Goal: Information Seeking & Learning: Find specific fact

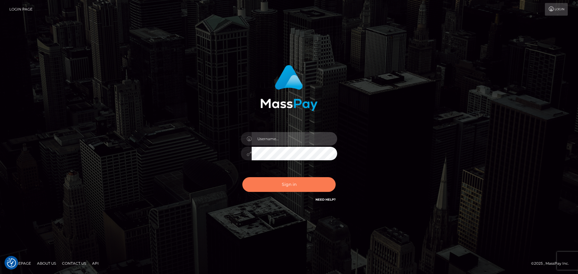
type input "Dmitri.wowcan"
click at [304, 186] on button "Sign in" at bounding box center [288, 184] width 93 height 15
type input "Dmitri.wowcan"
drag, startPoint x: 0, startPoint y: 0, endPoint x: 304, endPoint y: 185, distance: 356.0
click at [304, 185] on button "Sign in" at bounding box center [288, 184] width 93 height 15
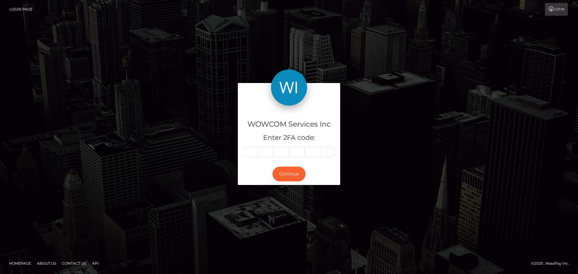
type input "8"
type input "4"
type input "3"
type input "5"
type input "2"
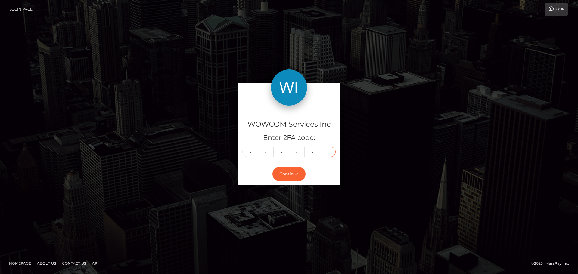
type input "2"
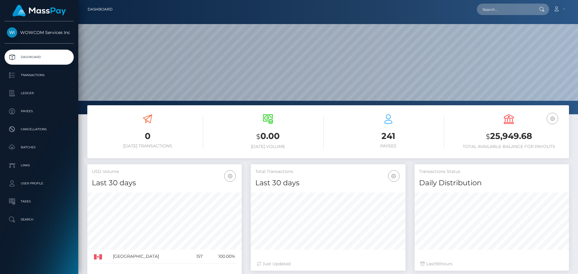
scroll to position [107, 155]
click at [38, 74] on p "Transactions" at bounding box center [39, 75] width 64 height 9
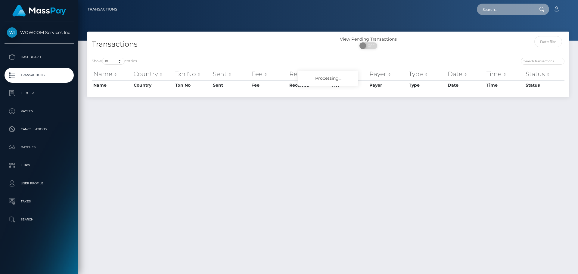
click at [501, 8] on input "text" at bounding box center [505, 9] width 57 height 11
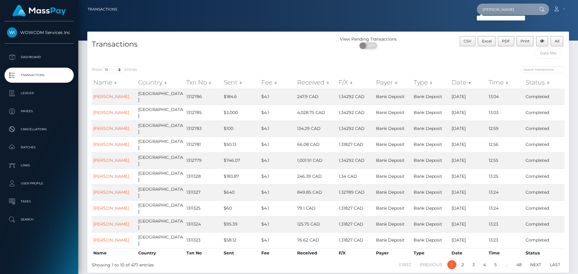
click at [496, 11] on input "Lindsey Martins" at bounding box center [505, 9] width 57 height 11
type input "Lindsay Martins"
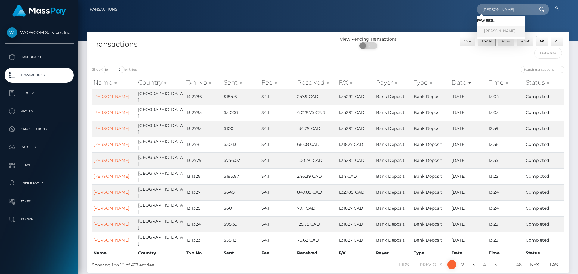
click at [499, 31] on link "Lindsay Martins" at bounding box center [501, 31] width 48 height 11
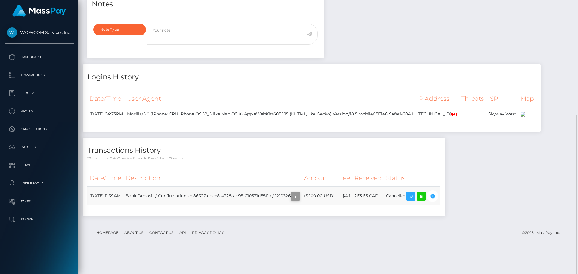
scroll to position [72, 155]
click at [299, 200] on icon "button" at bounding box center [295, 197] width 7 height 8
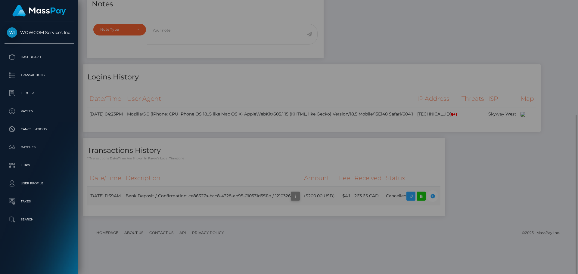
scroll to position [0, 0]
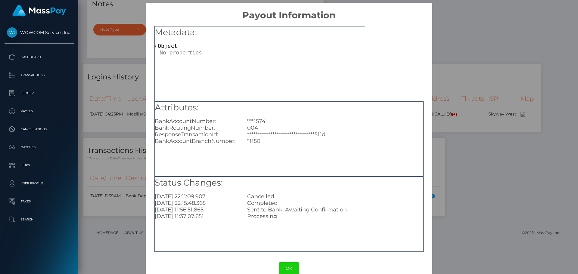
click at [476, 89] on div "**********" at bounding box center [289, 137] width 578 height 274
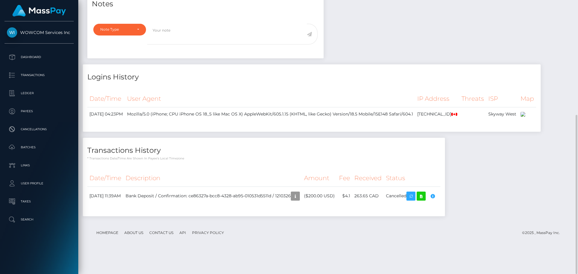
scroll to position [72, 155]
drag, startPoint x: 291, startPoint y: 219, endPoint x: 306, endPoint y: 219, distance: 14.8
click at [302, 206] on td "Bank Deposit / Confirmation: ce86327a-bcc8-4328-ab95-010531d5511d / 1210326" at bounding box center [212, 196] width 179 height 19
copy td "1210326"
